Goal: Task Accomplishment & Management: Complete application form

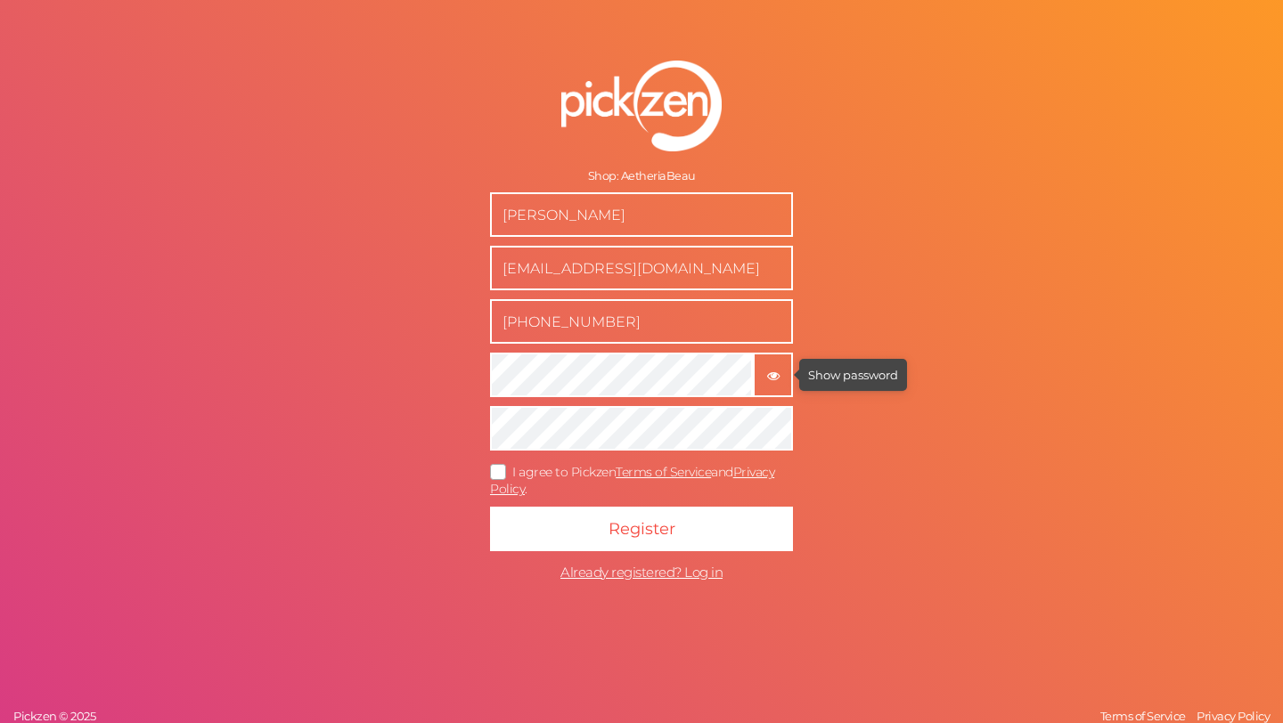
click at [769, 379] on icon "button" at bounding box center [773, 376] width 12 height 12
click at [499, 468] on icon at bounding box center [499, 473] width 29 height 10
click at [0, 0] on input "I agree to Pickzen Terms of Service and Privacy Policy ." at bounding box center [0, 0] width 0 height 0
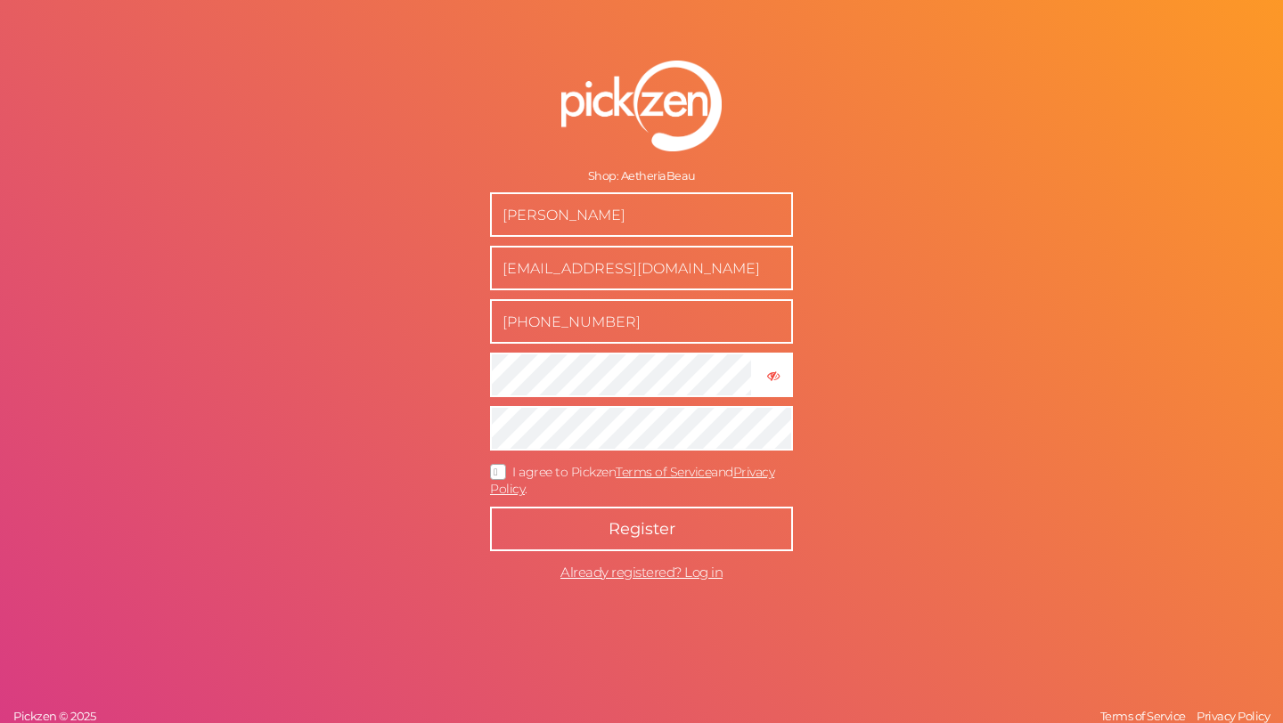
click at [576, 523] on button "Register" at bounding box center [641, 529] width 303 height 45
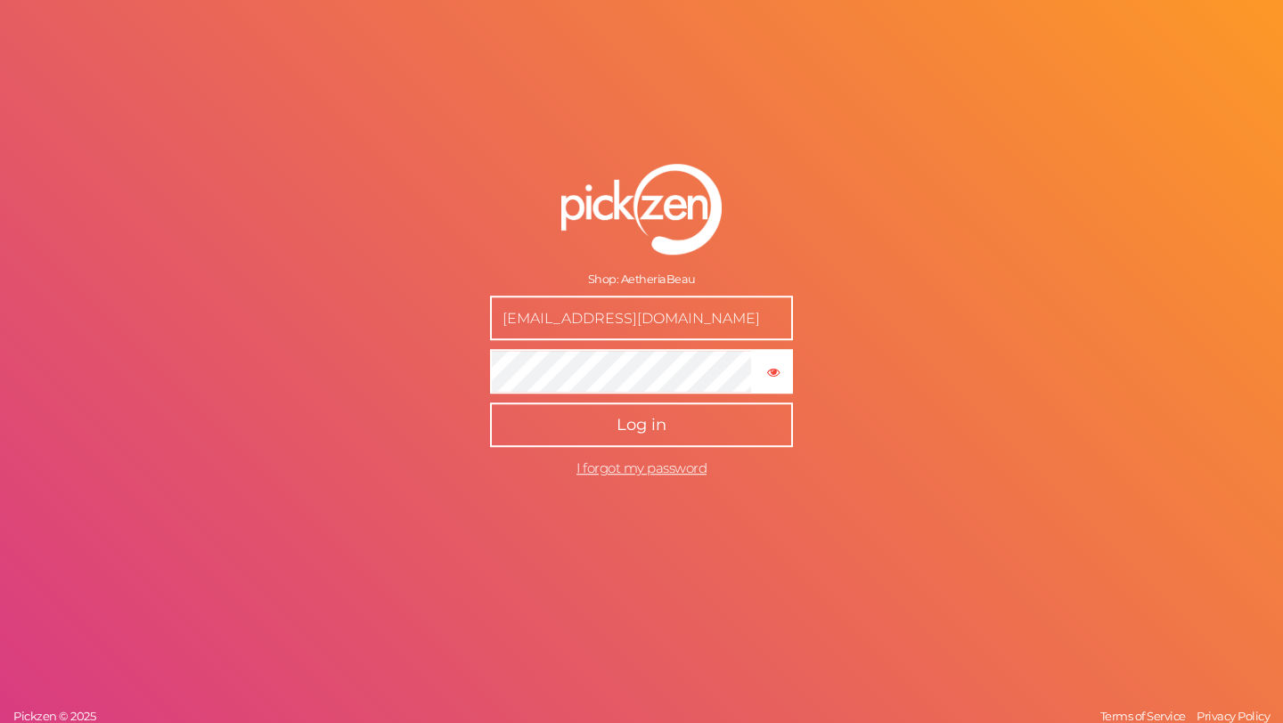
click at [672, 423] on button "Log in" at bounding box center [641, 425] width 303 height 45
click at [535, 426] on button "Log in" at bounding box center [641, 425] width 303 height 45
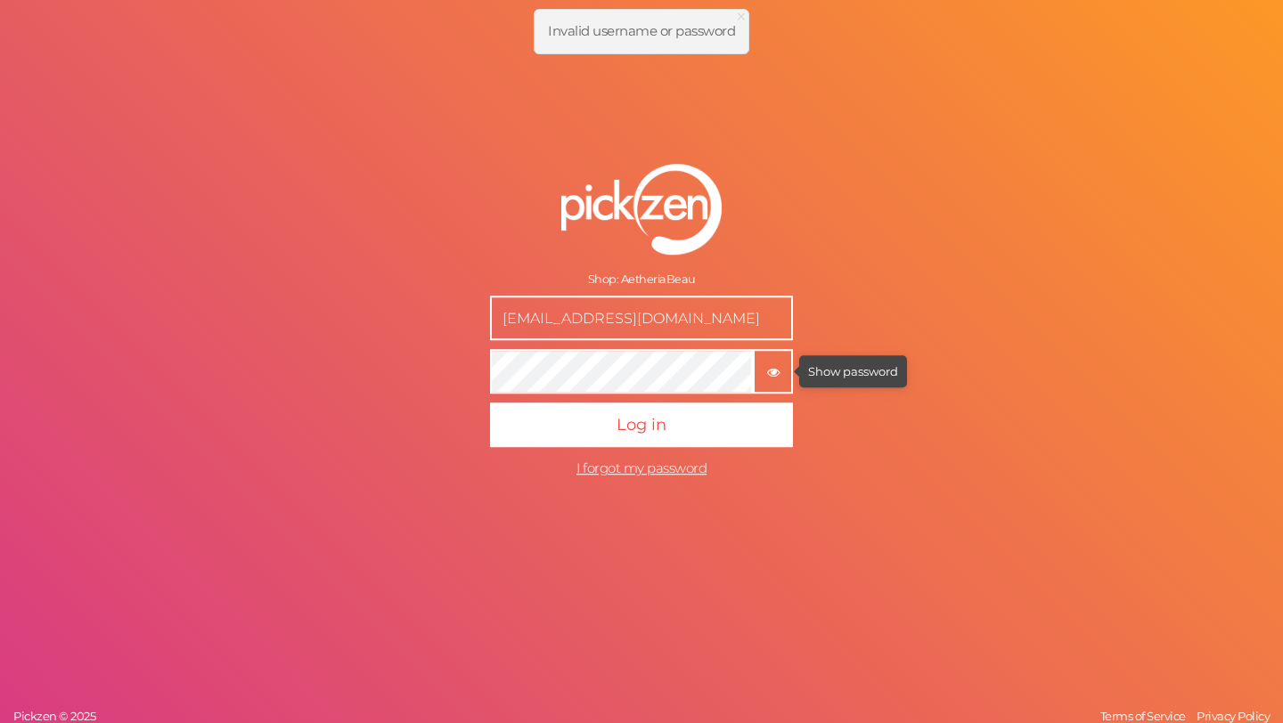
click at [764, 371] on tooltip "× Show password" at bounding box center [772, 371] width 37 height 13
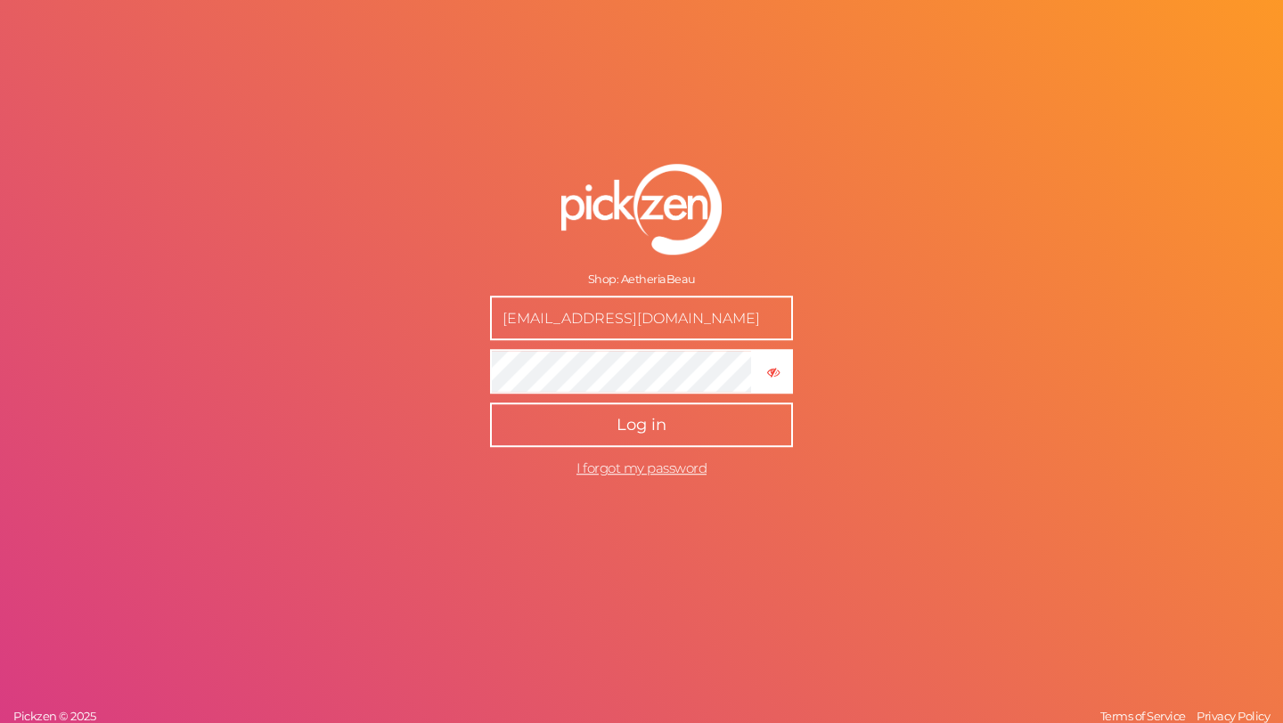
click at [662, 423] on span "Log in" at bounding box center [641, 425] width 50 height 20
click at [525, 437] on button "Log in" at bounding box center [641, 425] width 303 height 45
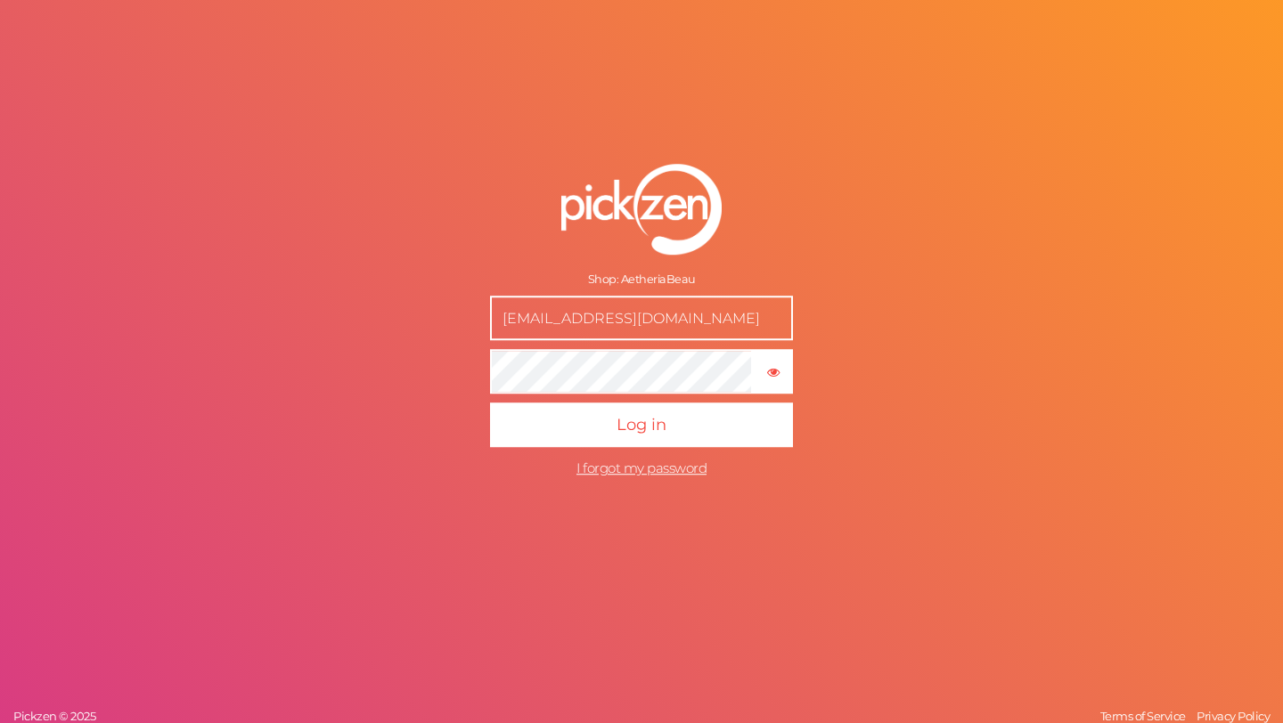
click at [661, 282] on div "Shop: AetheriaBeau" at bounding box center [641, 280] width 303 height 14
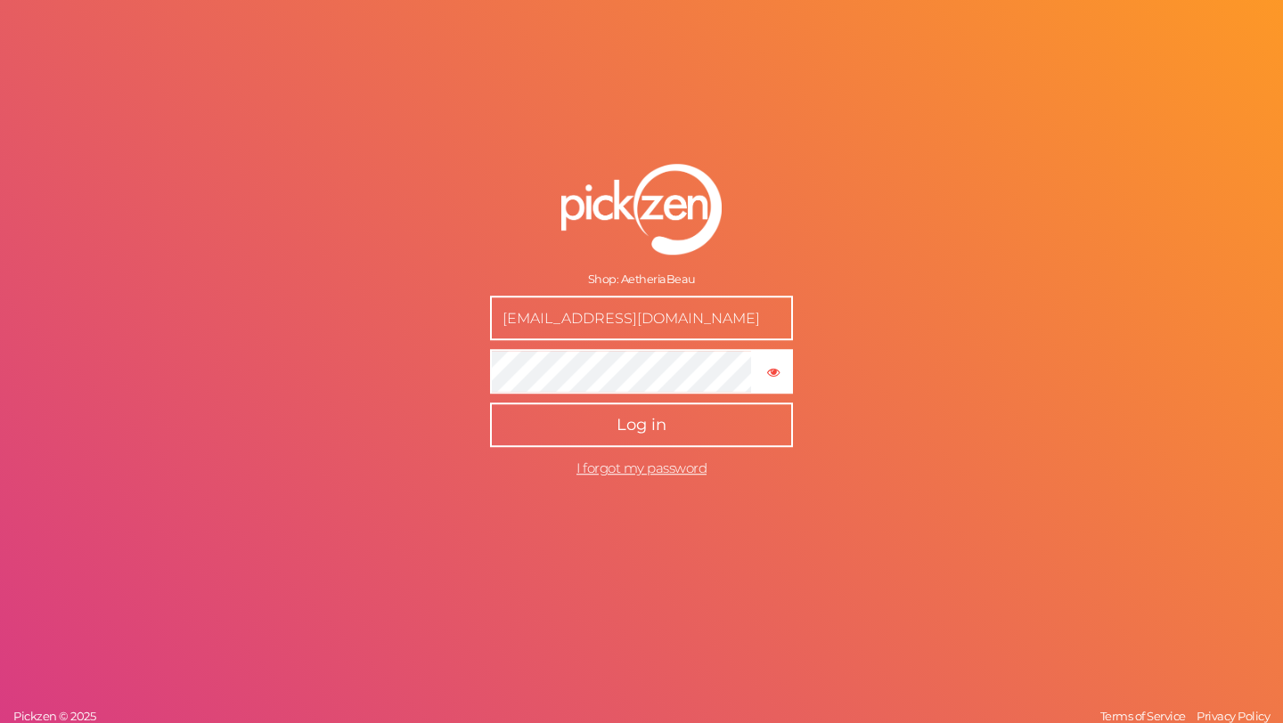
click at [545, 428] on button "Log in" at bounding box center [641, 425] width 303 height 45
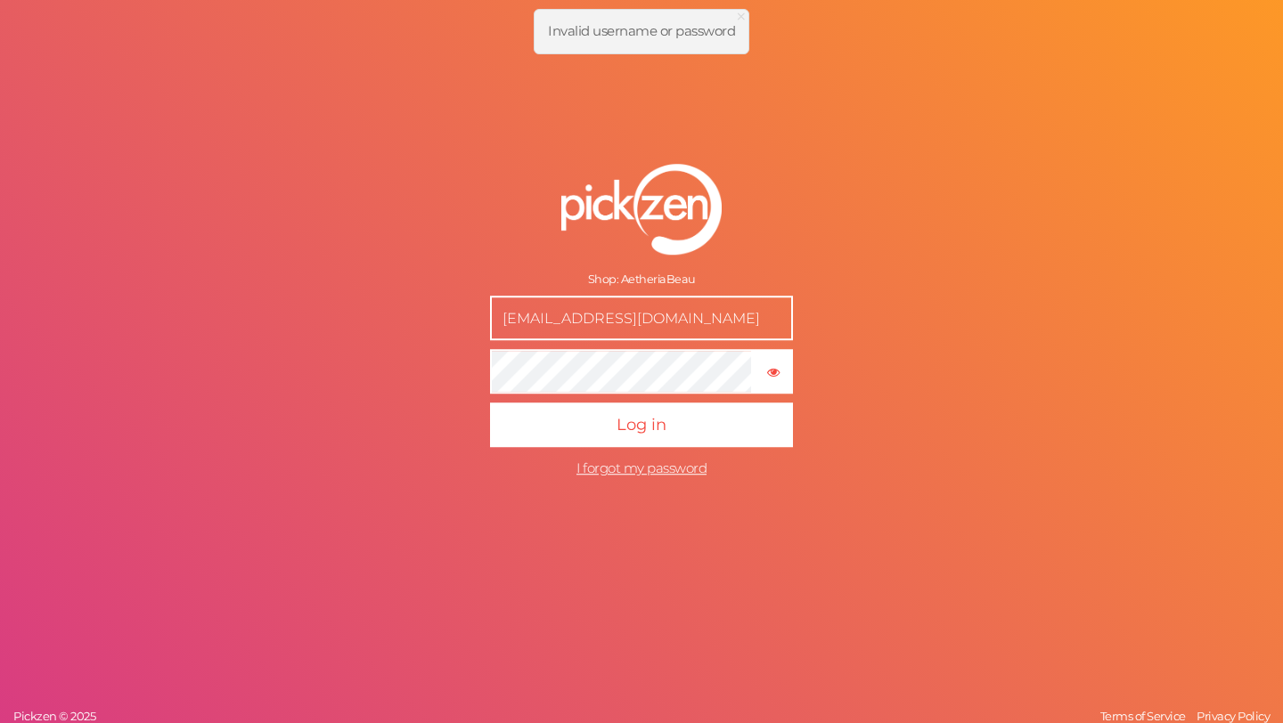
click at [729, 313] on input "[EMAIL_ADDRESS][DOMAIN_NAME]" at bounding box center [641, 318] width 303 height 45
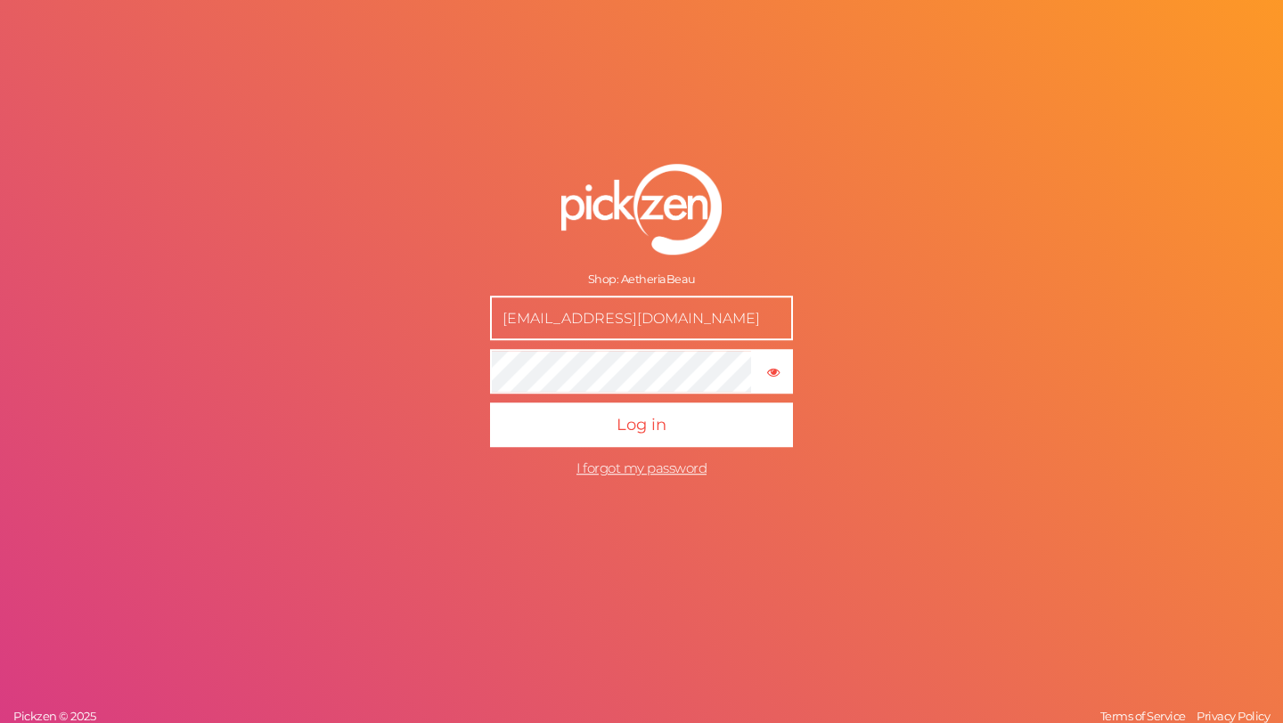
click at [853, 395] on form "Shop: AetheriaBeau aetheria.beau@gmail.com × Show password Log in I forgot my p…" at bounding box center [641, 326] width 445 height 394
click at [664, 189] on img at bounding box center [641, 210] width 160 height 91
click at [422, 244] on form "Shop: AetheriaBeau aetheria.beau@gmail.com × Show password Log in I forgot my p…" at bounding box center [641, 326] width 445 height 394
